Goal: Task Accomplishment & Management: Complete application form

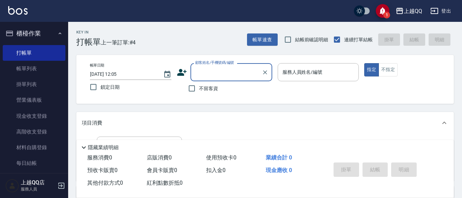
scroll to position [34, 0]
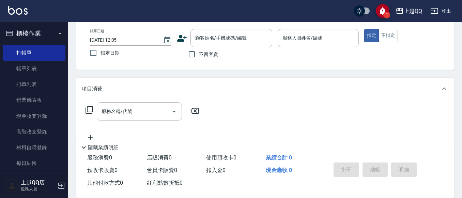
click at [209, 54] on span "不留客資" at bounding box center [208, 54] width 19 height 7
click at [199, 54] on input "不留客資" at bounding box center [192, 54] width 14 height 14
checkbox input "true"
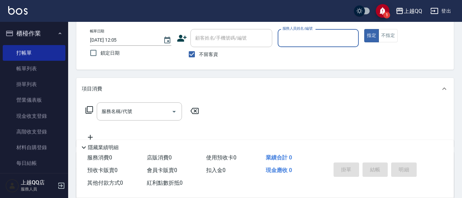
click at [276, 39] on div "帳單日期 [DATE] 12:05 鎖定日期 顧客姓名/手機號碼/編號 顧客姓名/手機號碼/編號 不留客資 服務人員姓名/編號 服務人員姓名/編號 指定 不指定" at bounding box center [266, 45] width 362 height 32
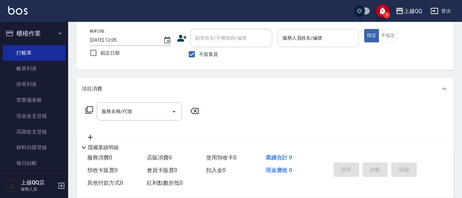
click at [308, 29] on div "服務人員姓名/編號" at bounding box center [319, 38] width 82 height 18
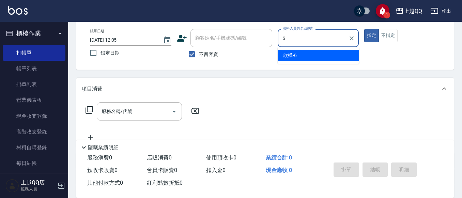
type input "欣樺-6"
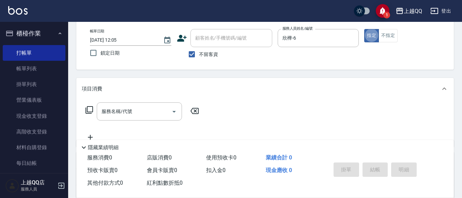
type button "true"
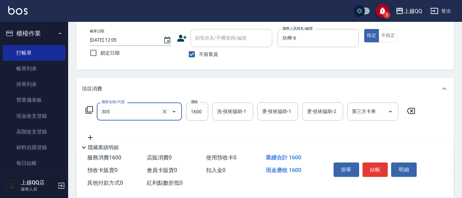
type input "設計燙髮1600(305)"
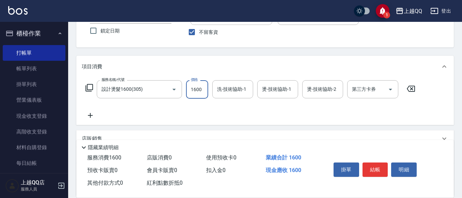
scroll to position [68, 0]
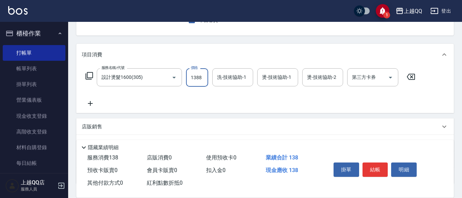
type input "1388"
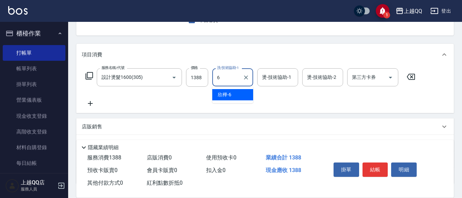
type input "欣樺-6"
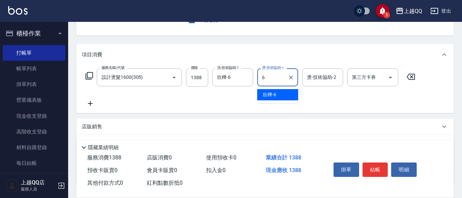
type input "欣樺-6"
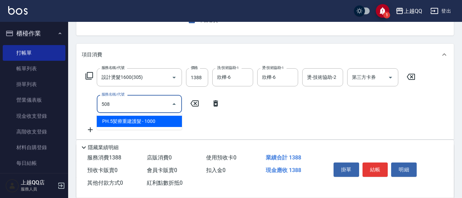
type input "PH.5髪療重建護髮(508)"
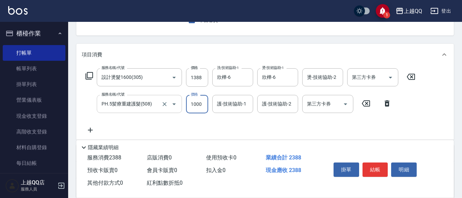
click at [149, 109] on input "PH.5髪療重建護髮(508)" at bounding box center [130, 104] width 60 height 12
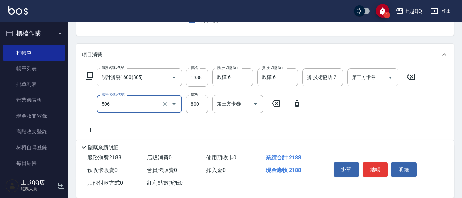
type input "日本松島再生髮敷護髮(506)"
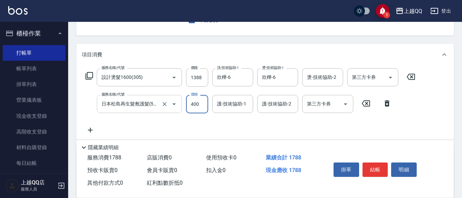
type input "400"
type input "欣樺-6"
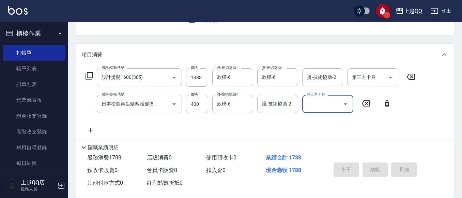
type input "[DATE] 15:51"
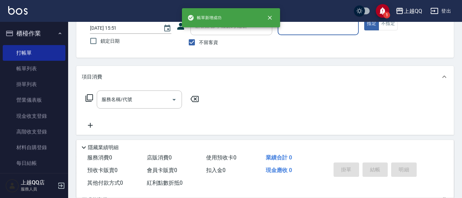
scroll to position [34, 0]
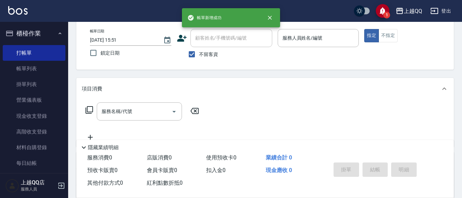
click at [206, 54] on span "不留客資" at bounding box center [208, 54] width 19 height 7
click at [199, 54] on input "不留客資" at bounding box center [192, 54] width 14 height 14
checkbox input "false"
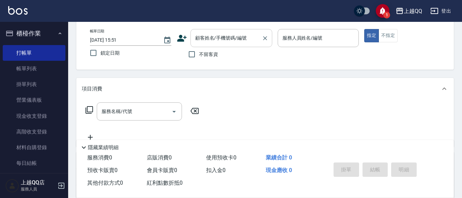
click at [209, 43] on input "顧客姓名/手機號碼/編號" at bounding box center [226, 38] width 65 height 12
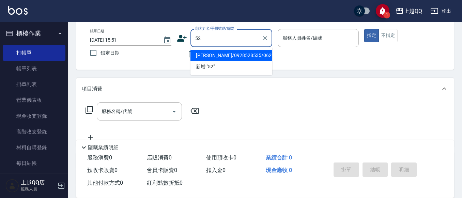
type input "5"
type input "2545"
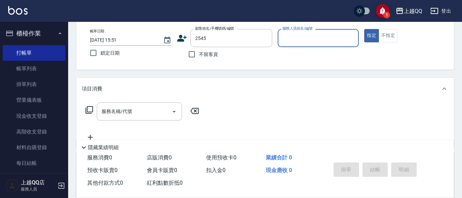
click at [365, 29] on button "指定" at bounding box center [372, 35] width 15 height 13
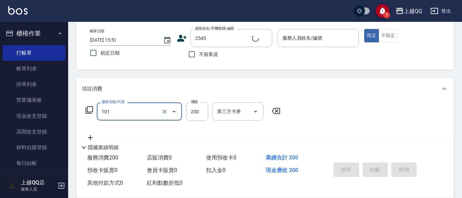
type input "101"
type input "[PERSON_NAME]/0938735908/2545"
type input "洗髮(101)"
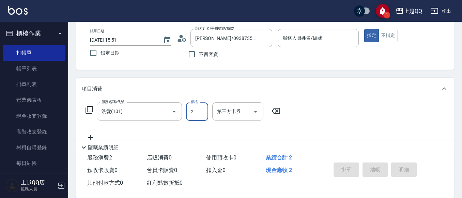
type input "23"
type input "欣樺-6"
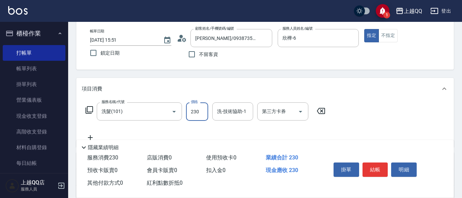
type input "230"
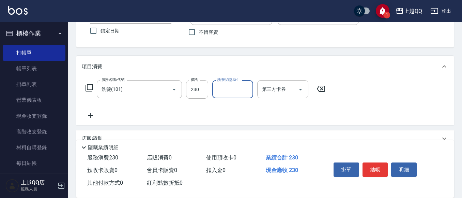
scroll to position [68, 0]
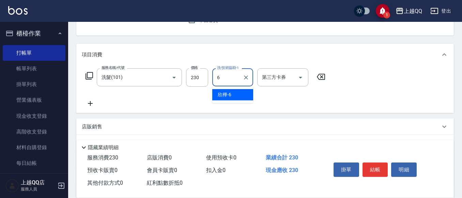
type input "欣樺-6"
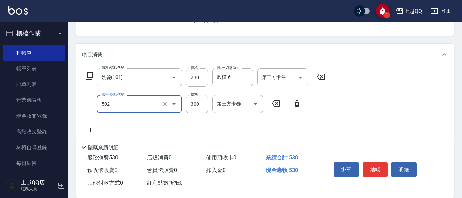
type input "自備護髮(502)"
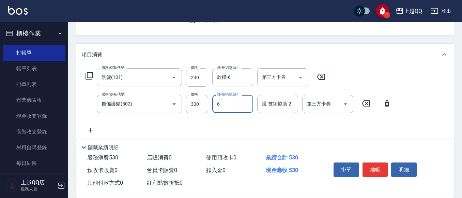
type input "欣樺-6"
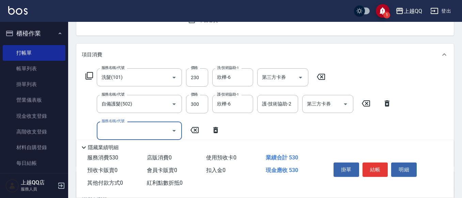
type input "3"
type input "指定單剪(203)"
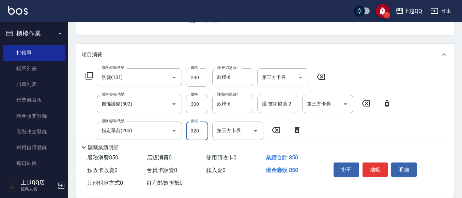
type input "320"
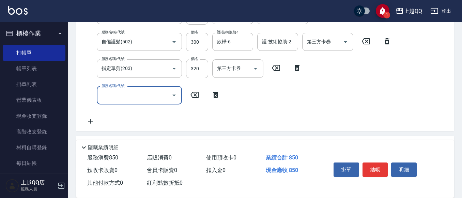
scroll to position [136, 0]
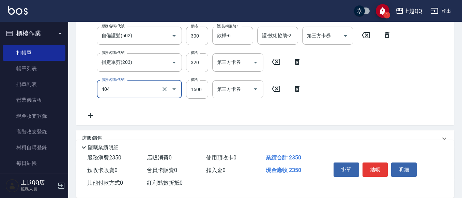
type input "設計染髮(404)"
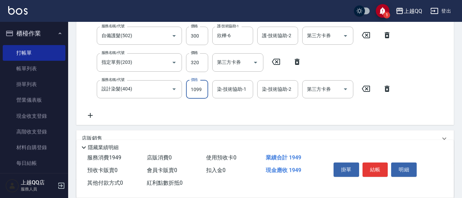
type input "1099"
type input "欣樺-6"
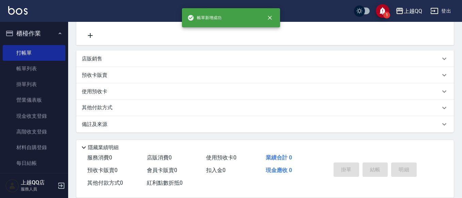
scroll to position [34, 0]
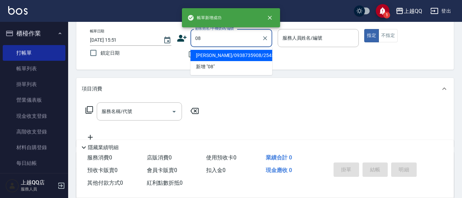
type input "0"
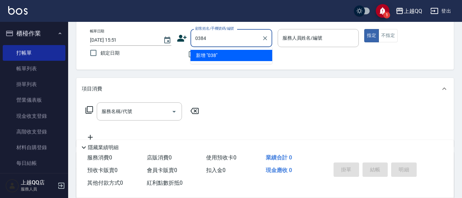
type input "0384"
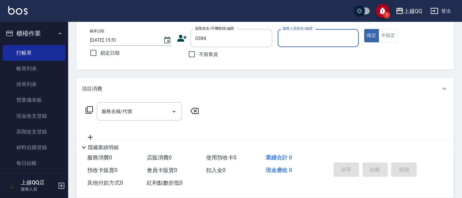
click at [365, 29] on button "指定" at bounding box center [372, 35] width 15 height 13
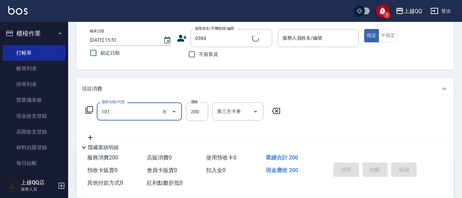
type input "101"
type input "[PERSON_NAME]/0918523952/0384"
type input "洗髮(101)"
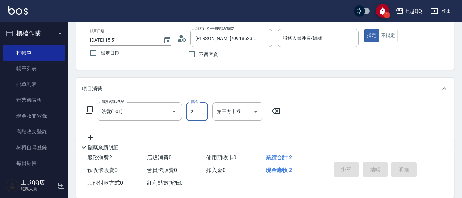
type input "23"
type input "欣樺-6"
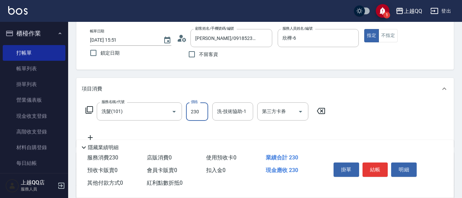
type input "230"
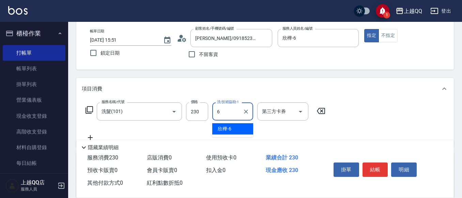
type input "欣樺-6"
